Goal: Check status: Check status

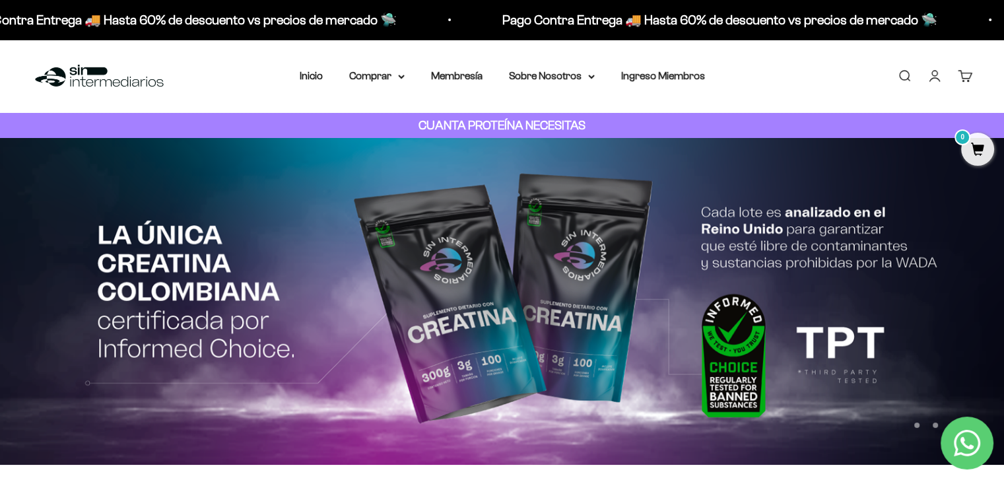
click at [930, 83] on link "Cuenta" at bounding box center [935, 76] width 15 height 15
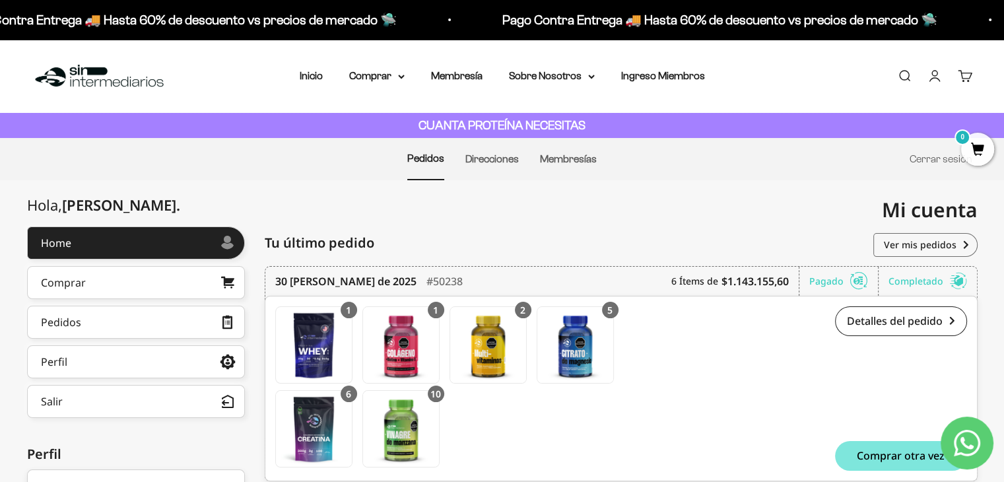
click at [913, 278] on div "Completado" at bounding box center [928, 281] width 79 height 29
click at [915, 238] on link "Ver mis pedidos" at bounding box center [926, 245] width 104 height 24
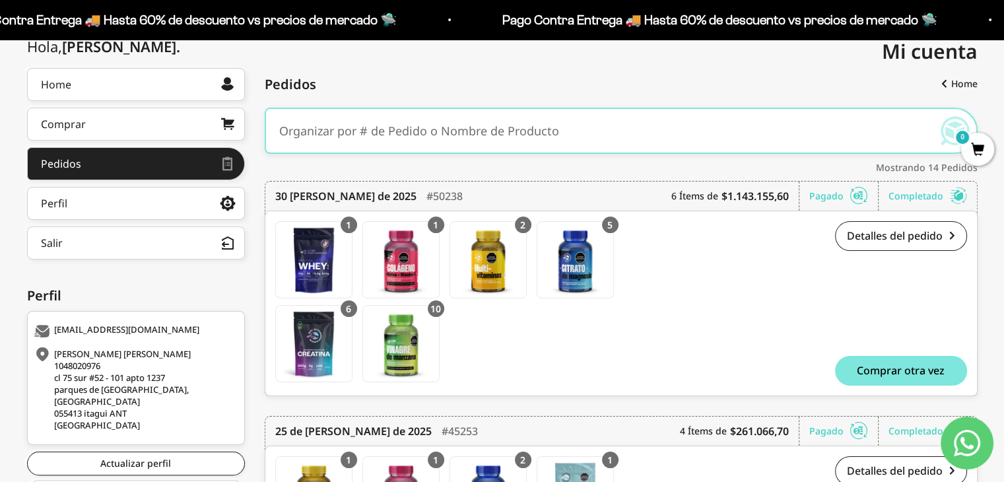
scroll to position [162, 0]
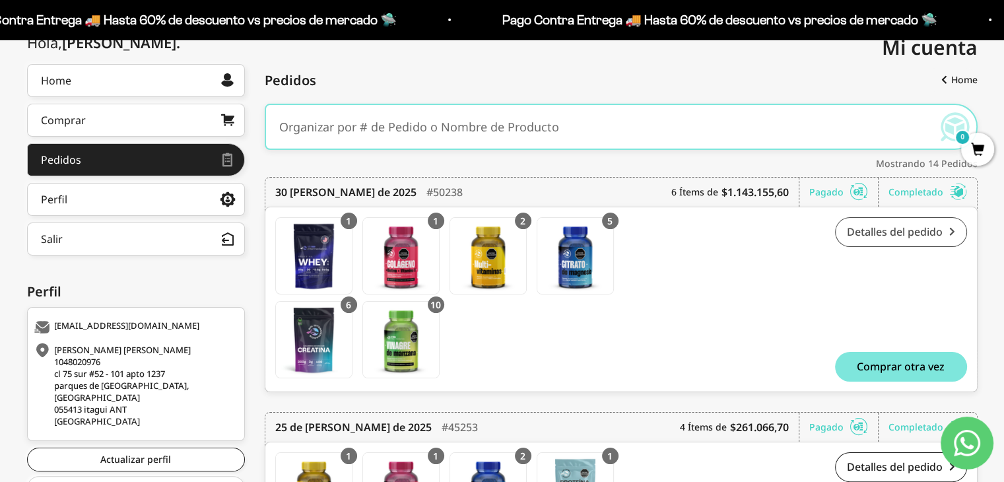
click at [870, 236] on link "Detalles del pedido" at bounding box center [901, 232] width 132 height 30
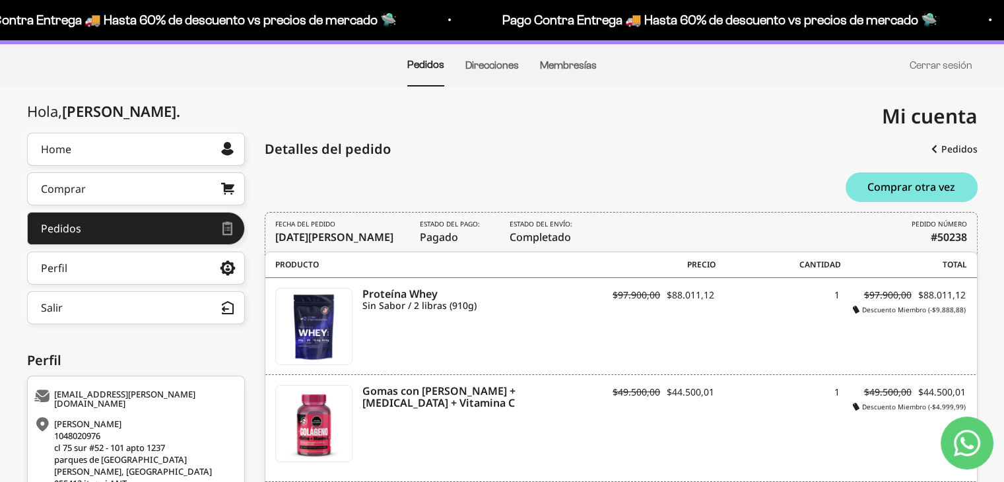
scroll to position [96, 0]
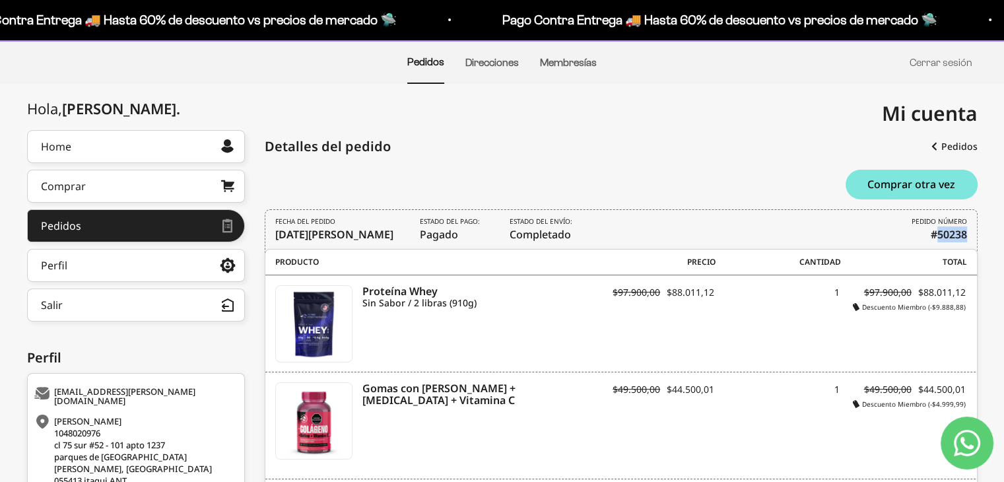
drag, startPoint x: 938, startPoint y: 233, endPoint x: 965, endPoint y: 233, distance: 27.7
click at [965, 233] on b "#50238" at bounding box center [949, 235] width 36 height 16
copy b "50238"
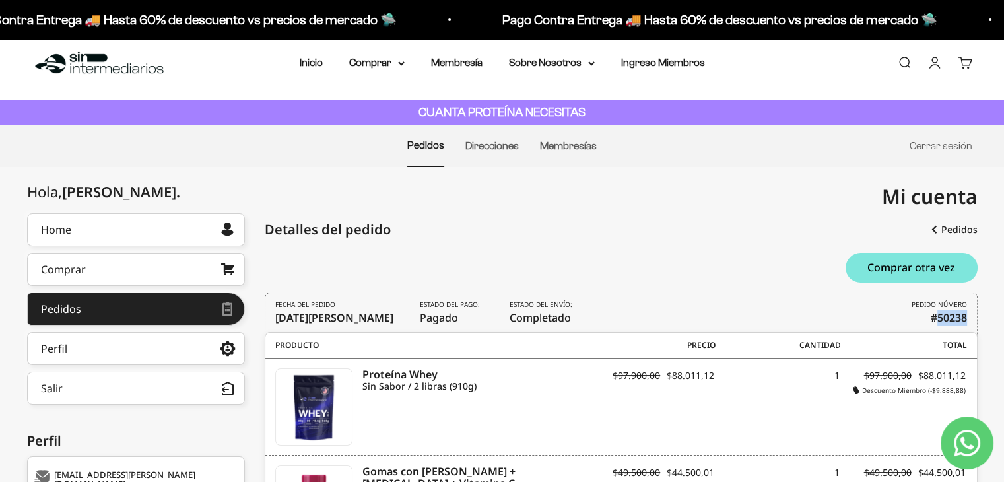
scroll to position [0, 0]
